Goal: Task Accomplishment & Management: Use online tool/utility

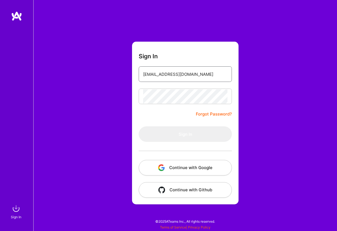
type input "[EMAIL_ADDRESS][DOMAIN_NAME]"
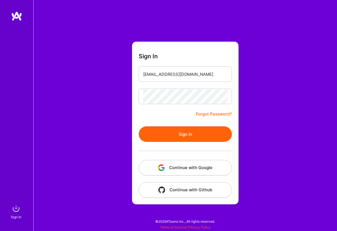
click at [164, 134] on button "Sign In" at bounding box center [185, 134] width 93 height 16
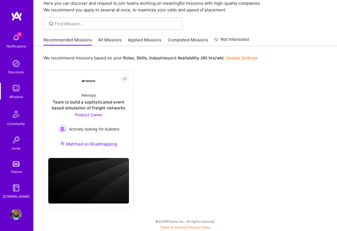
scroll to position [24, 0]
click at [20, 41] on img at bounding box center [16, 37] width 11 height 11
click at [14, 125] on div "Community" at bounding box center [16, 124] width 18 height 6
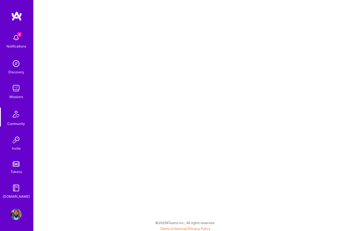
click at [22, 74] on div "Discovery" at bounding box center [16, 72] width 16 height 6
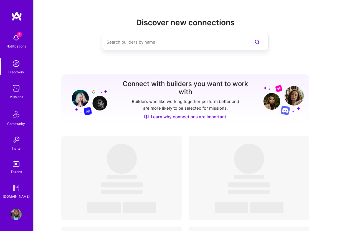
click at [19, 92] on img at bounding box center [16, 88] width 11 height 11
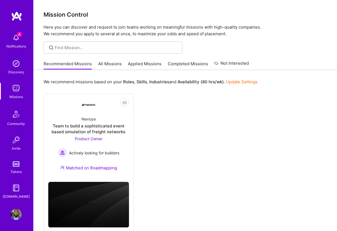
click at [117, 64] on link "All Missions" at bounding box center [110, 65] width 24 height 9
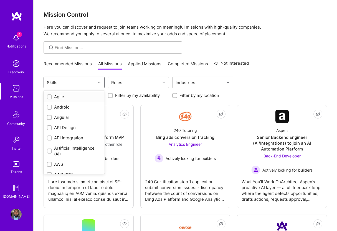
click at [98, 80] on div at bounding box center [100, 82] width 9 height 7
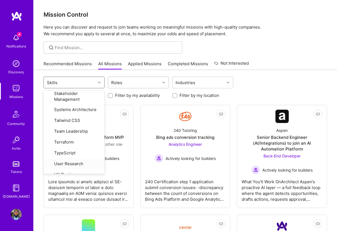
click at [137, 85] on div "Roles" at bounding box center [134, 82] width 52 height 11
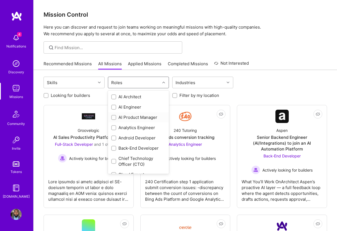
click at [130, 118] on div "AI Product Manager" at bounding box center [138, 117] width 54 height 6
checkbox input "true"
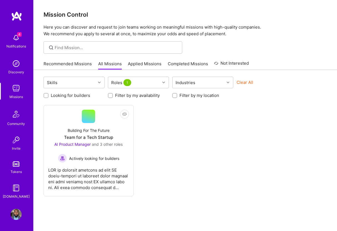
click at [188, 156] on div "Not Interested Building For The Future Team for a Tech Startup AI Product Manag…" at bounding box center [185, 150] width 283 height 91
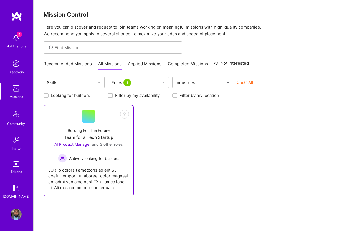
click at [110, 127] on div "Building For The Future Team for a Tech Startup AI Product Manager and 3 other …" at bounding box center [88, 143] width 81 height 40
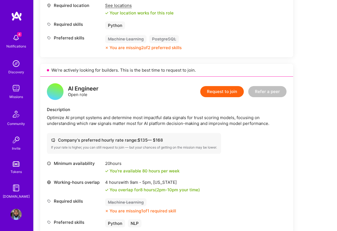
scroll to position [462, 0]
